Goal: Register for event/course

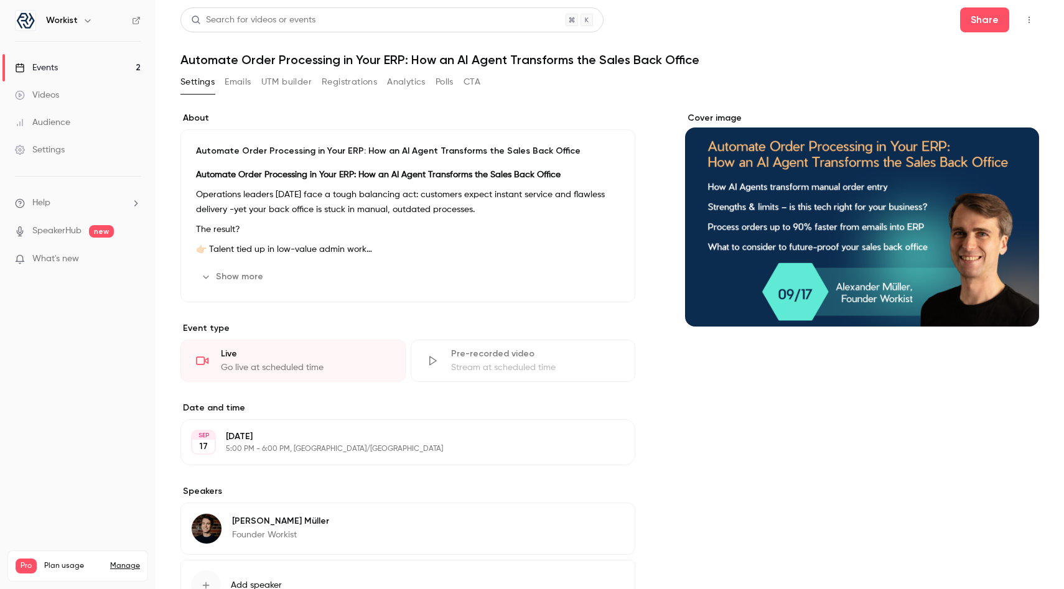
click at [114, 71] on link "Events 2" at bounding box center [78, 67] width 156 height 27
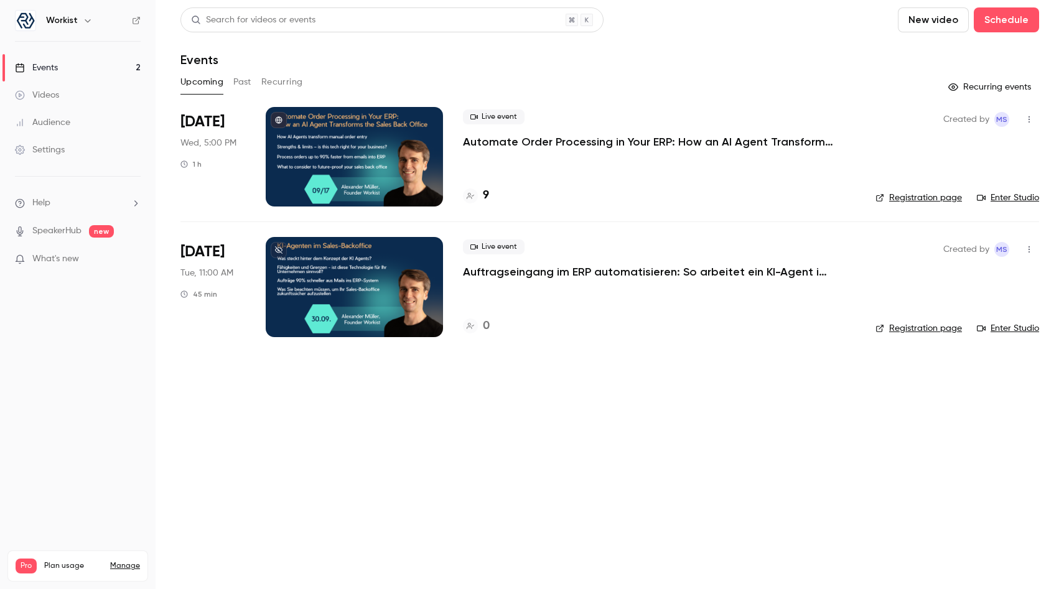
click at [528, 143] on p "Automate Order Processing in Your ERP: How an AI Agent Transforms the Sales Bac…" at bounding box center [649, 141] width 373 height 15
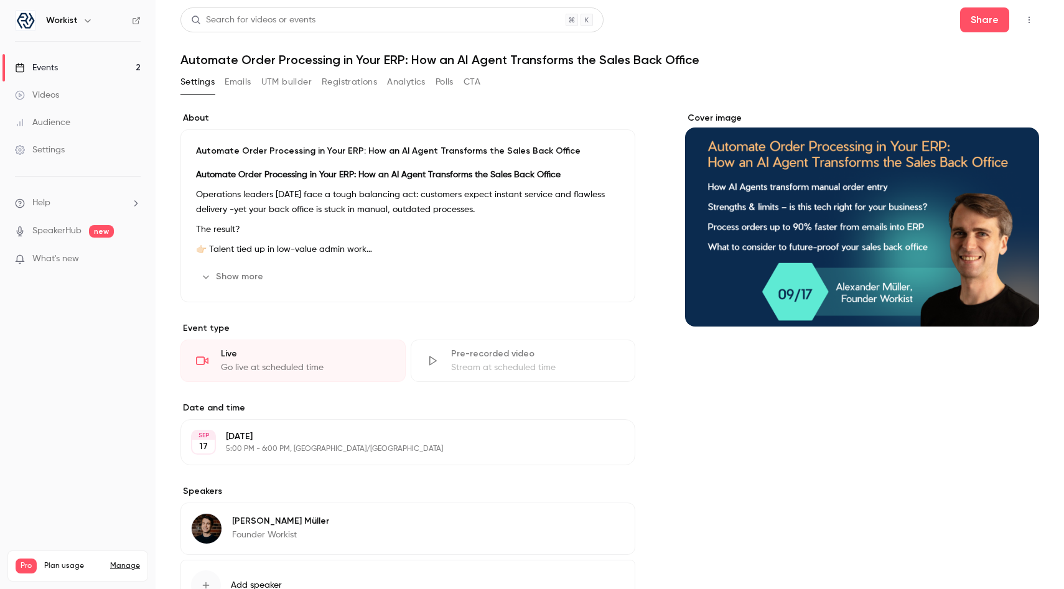
click at [1030, 17] on icon "button" at bounding box center [1029, 20] width 10 height 9
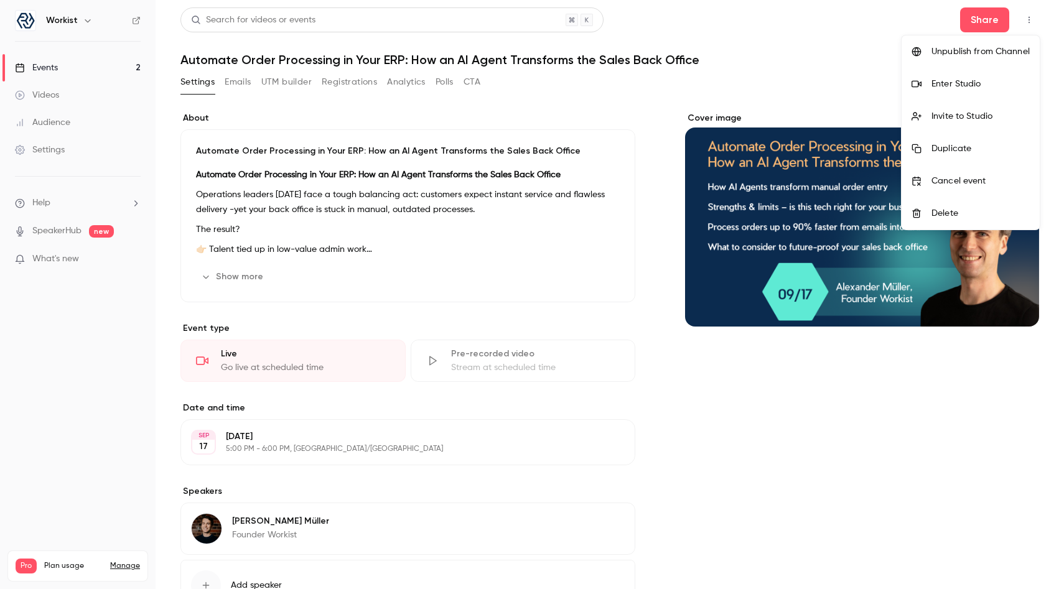
click at [964, 76] on li "Enter Studio" at bounding box center [970, 84] width 138 height 32
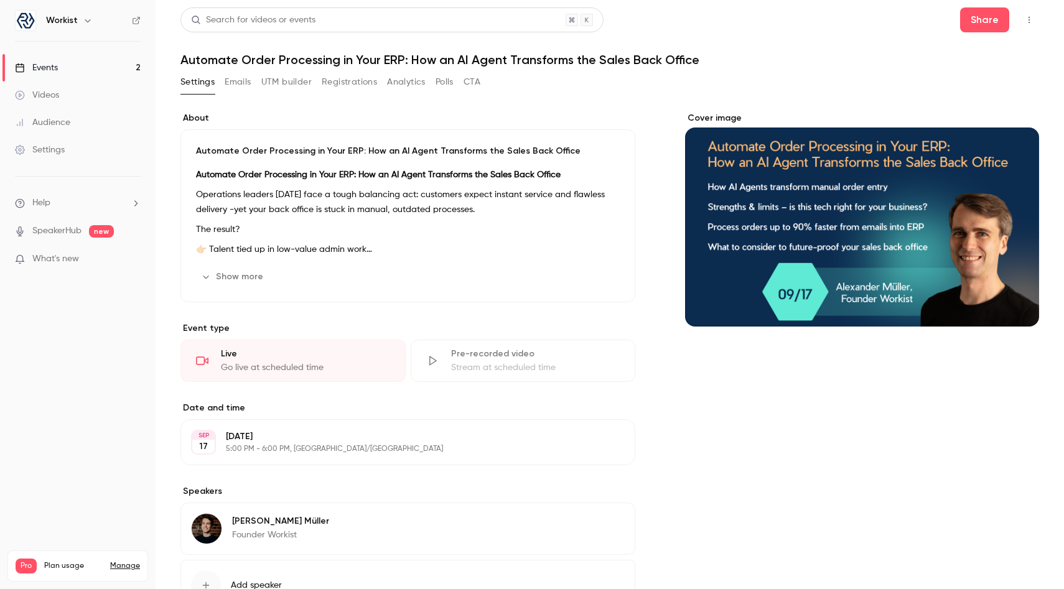
click at [748, 48] on header "Search for videos or events Share Automate Order Processing in Your ERP: How an…" at bounding box center [609, 37] width 858 height 60
